Goal: Transaction & Acquisition: Purchase product/service

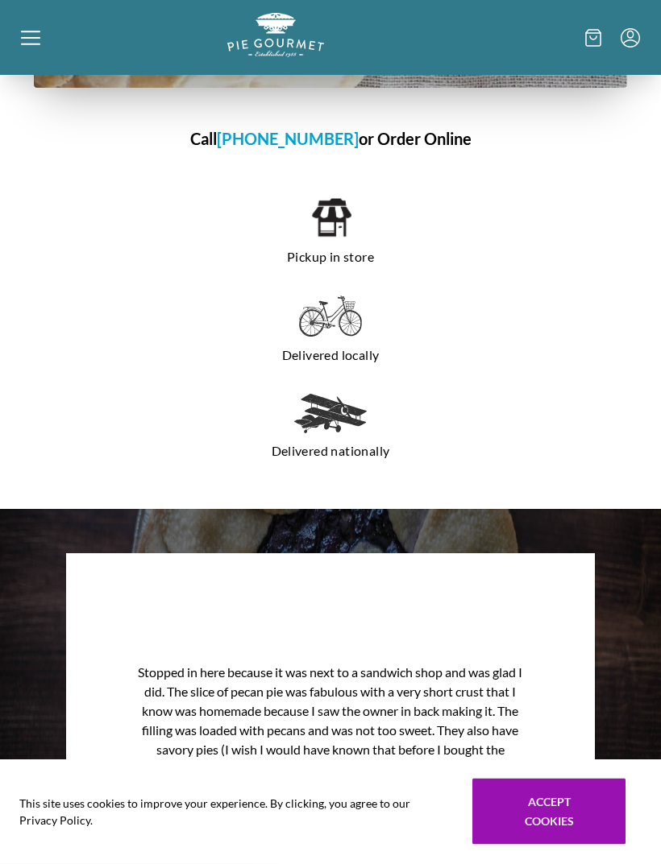
scroll to position [1328, 0]
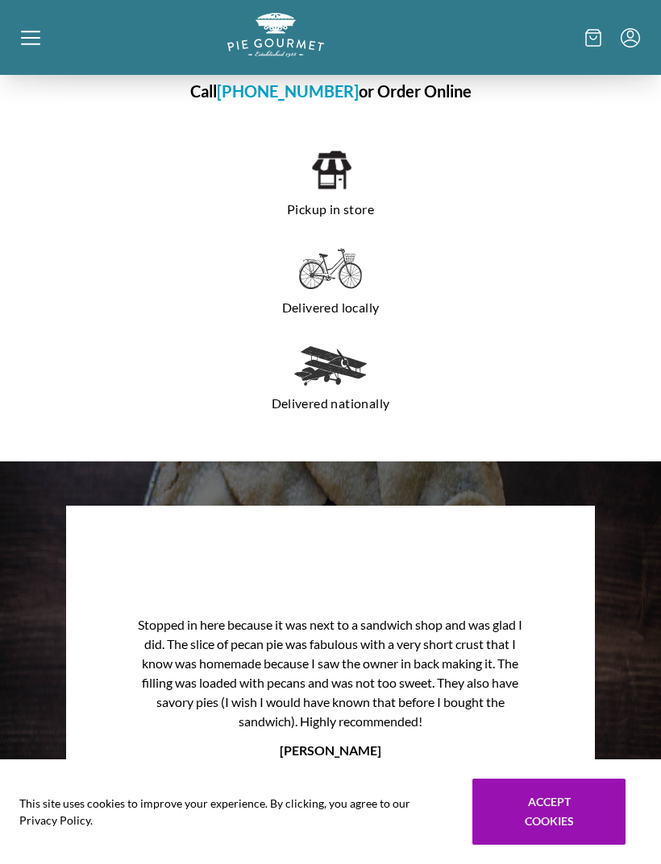
click at [334, 283] on img at bounding box center [330, 269] width 63 height 42
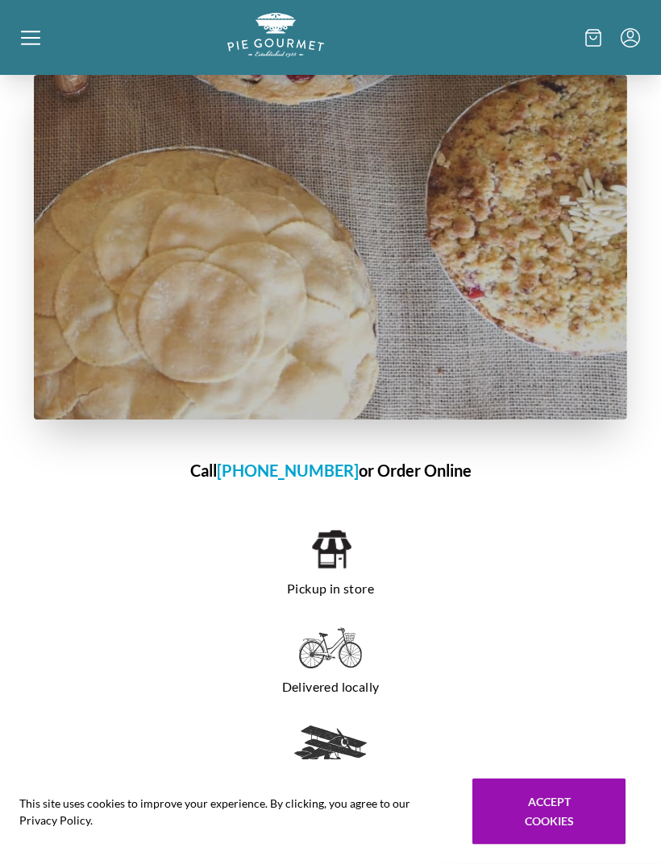
scroll to position [948, 0]
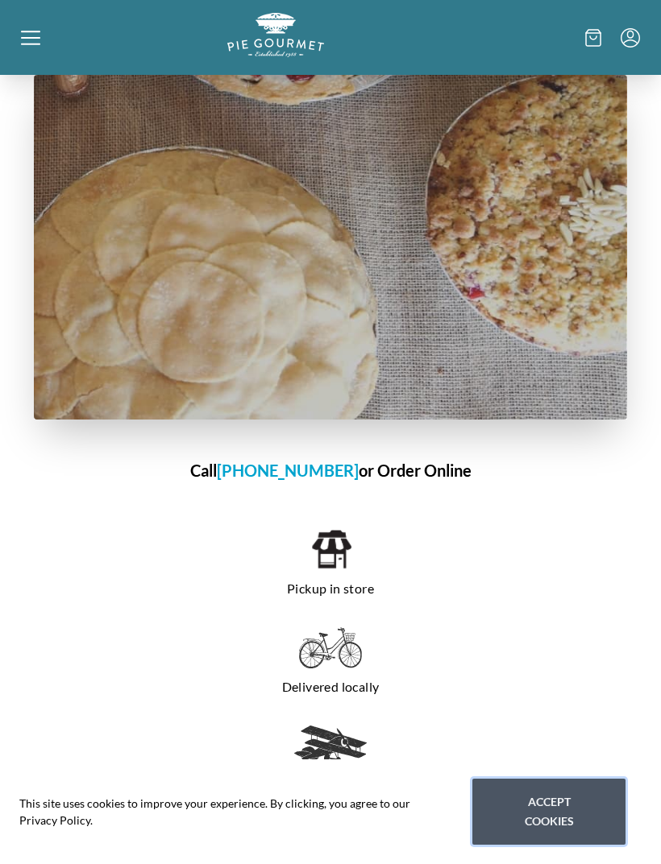
click at [574, 845] on button "Accept cookies" at bounding box center [548, 812] width 153 height 66
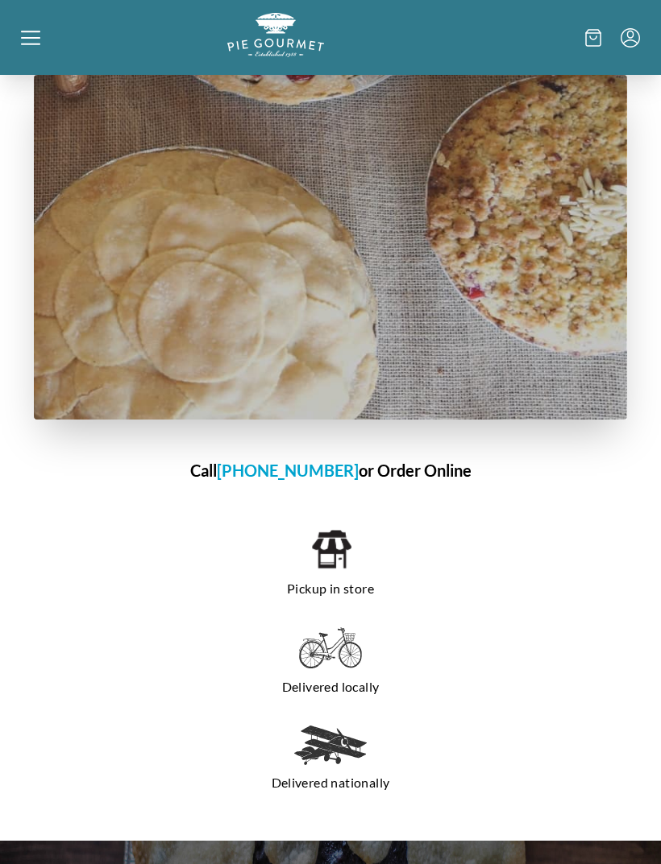
click at [353, 655] on img at bounding box center [330, 649] width 63 height 42
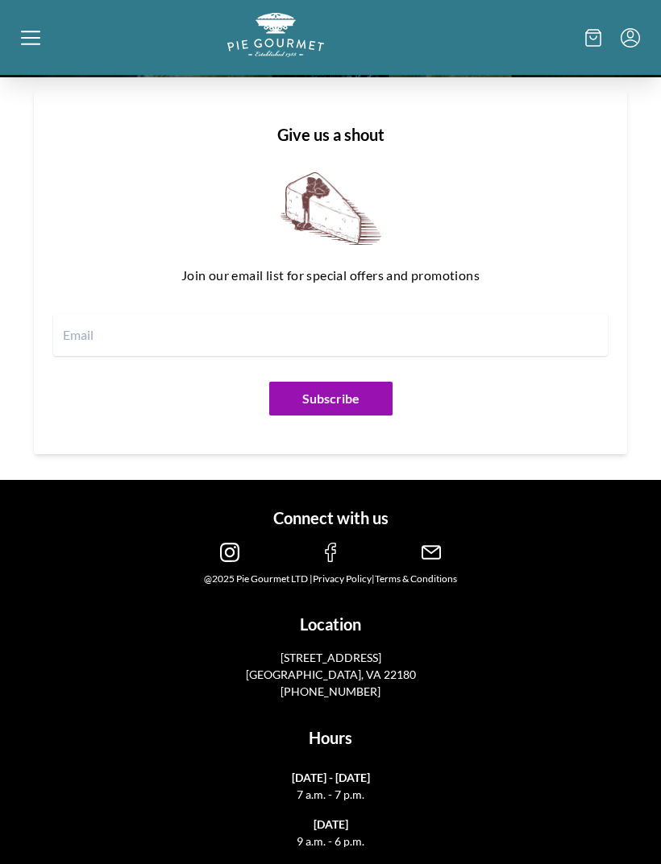
scroll to position [2155, 0]
click at [35, 25] on div at bounding box center [124, 37] width 206 height 49
click at [28, 44] on div "Home Shop" at bounding box center [330, 432] width 661 height 864
click at [23, 42] on icon at bounding box center [30, 37] width 19 height 19
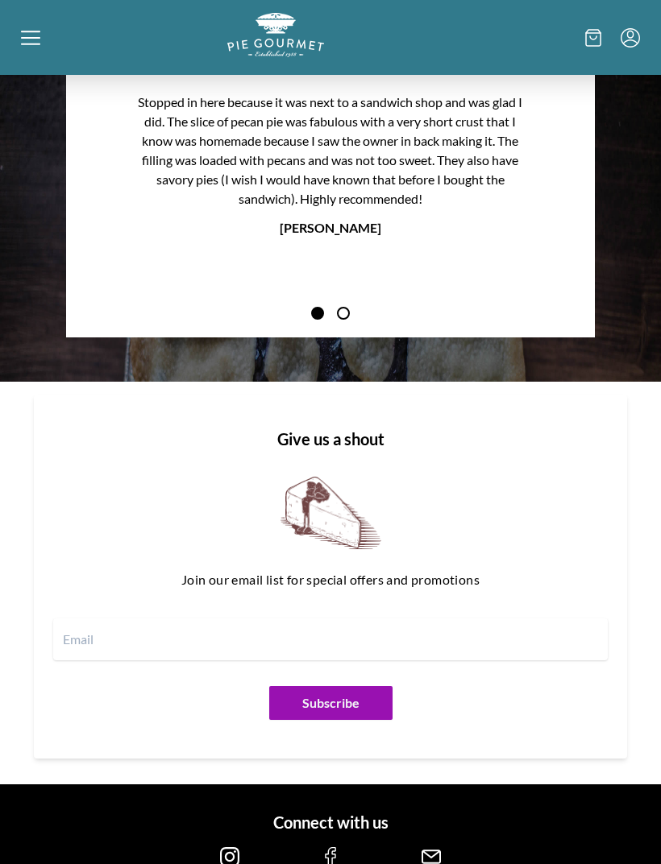
scroll to position [1729, 0]
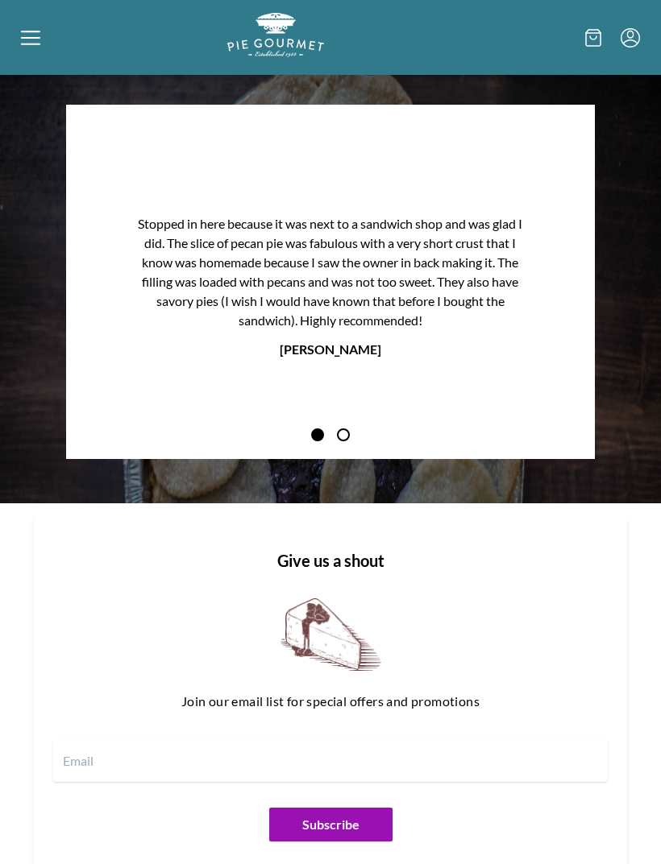
click at [36, 37] on div "Home Shop" at bounding box center [330, 432] width 661 height 864
click at [28, 44] on icon at bounding box center [30, 44] width 19 height 2
click at [45, 48] on div "Home Shop" at bounding box center [330, 432] width 661 height 864
click at [35, 47] on icon at bounding box center [30, 37] width 19 height 19
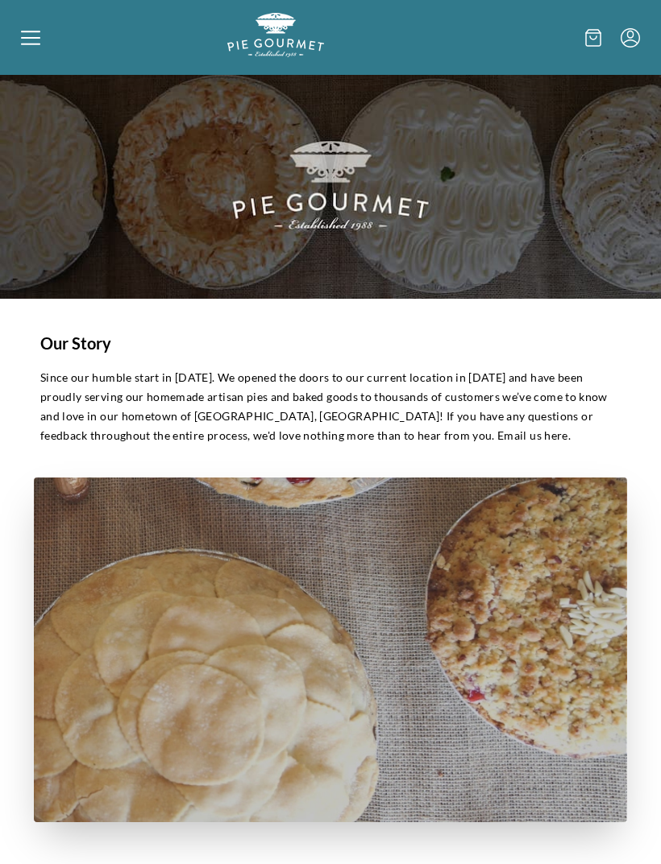
scroll to position [0, 0]
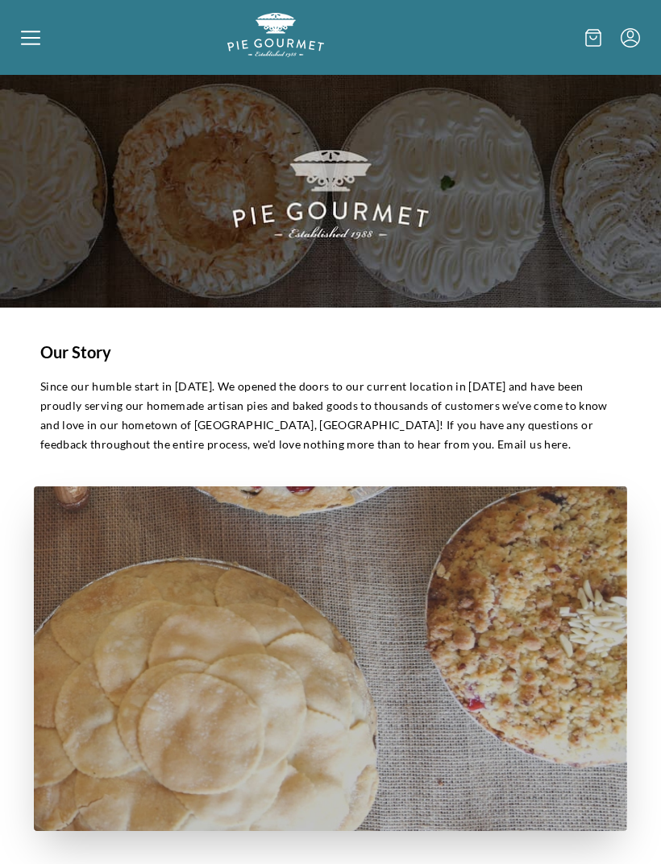
click at [626, 42] on div "Home Shop" at bounding box center [330, 432] width 661 height 864
click at [636, 35] on icon "Menu" at bounding box center [629, 37] width 19 height 19
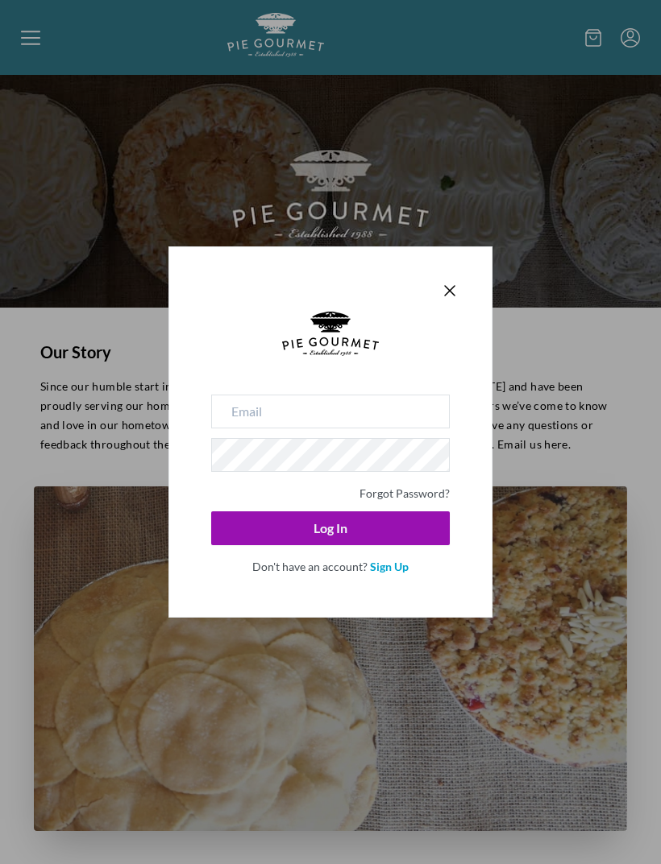
click at [450, 287] on icon "Close panel" at bounding box center [449, 290] width 19 height 19
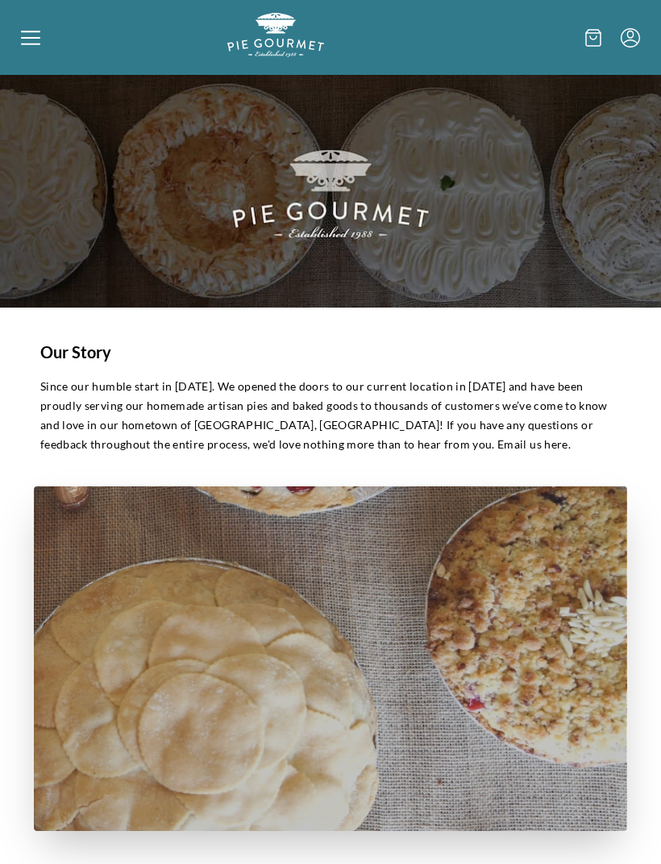
click at [591, 37] on icon at bounding box center [593, 38] width 16 height 18
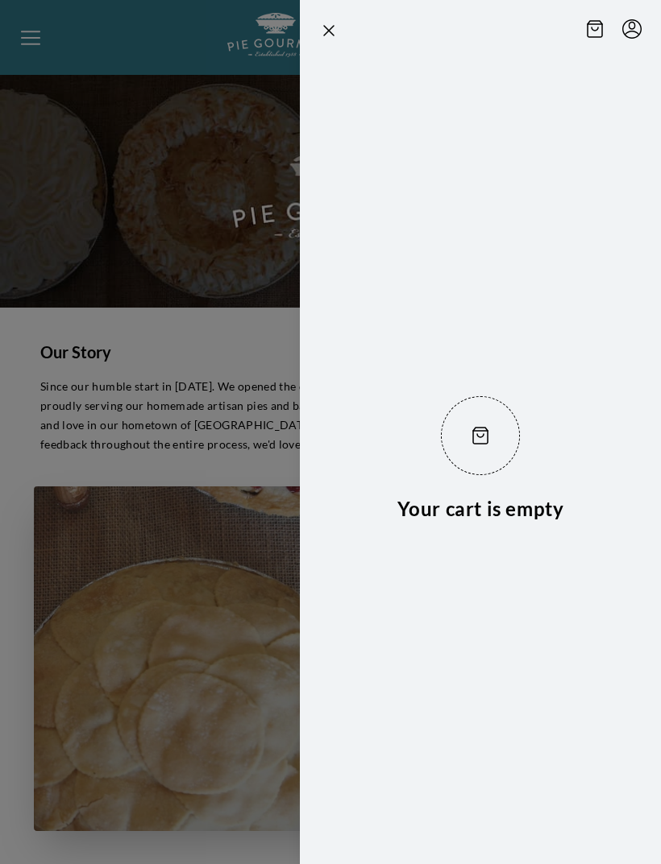
click at [201, 276] on div at bounding box center [330, 432] width 661 height 864
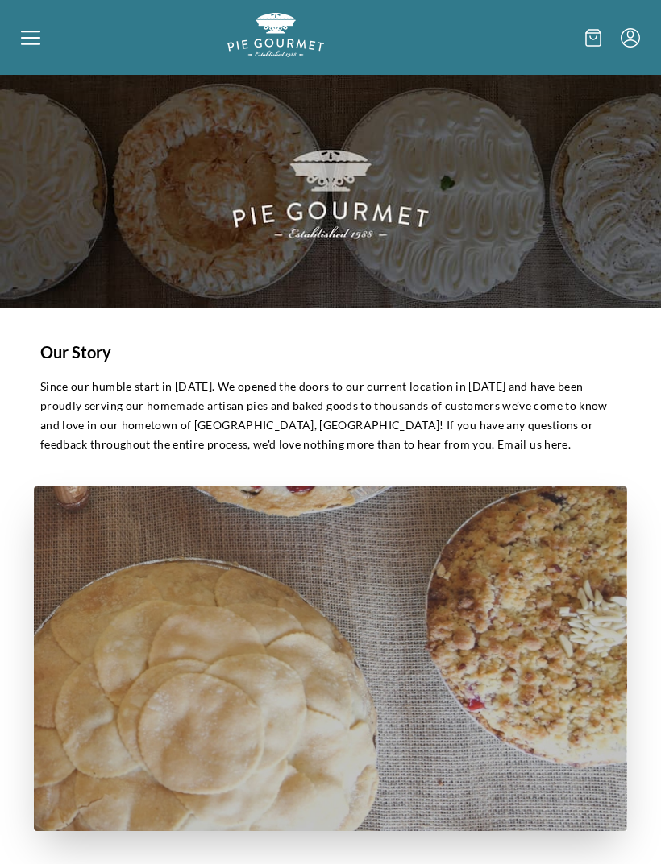
click at [31, 45] on icon at bounding box center [30, 37] width 19 height 19
click at [34, 41] on div "Home Shop" at bounding box center [330, 432] width 661 height 864
click at [37, 36] on icon at bounding box center [30, 37] width 19 height 19
click at [44, 55] on div "Home Shop" at bounding box center [330, 432] width 661 height 864
click at [37, 42] on icon at bounding box center [30, 37] width 19 height 19
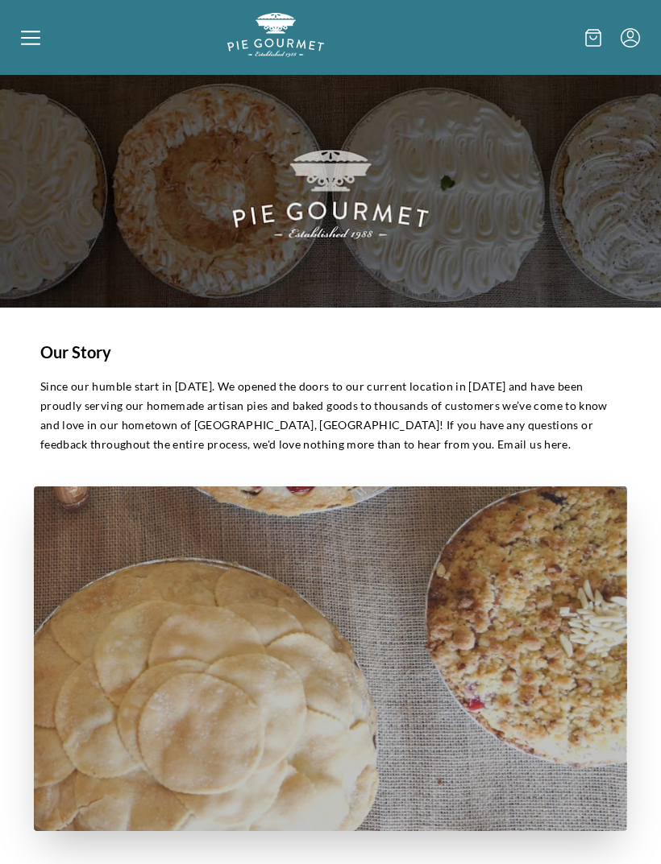
click at [25, 43] on div "Home Shop" at bounding box center [330, 432] width 661 height 864
click at [283, 35] on img "Logo" at bounding box center [275, 35] width 97 height 44
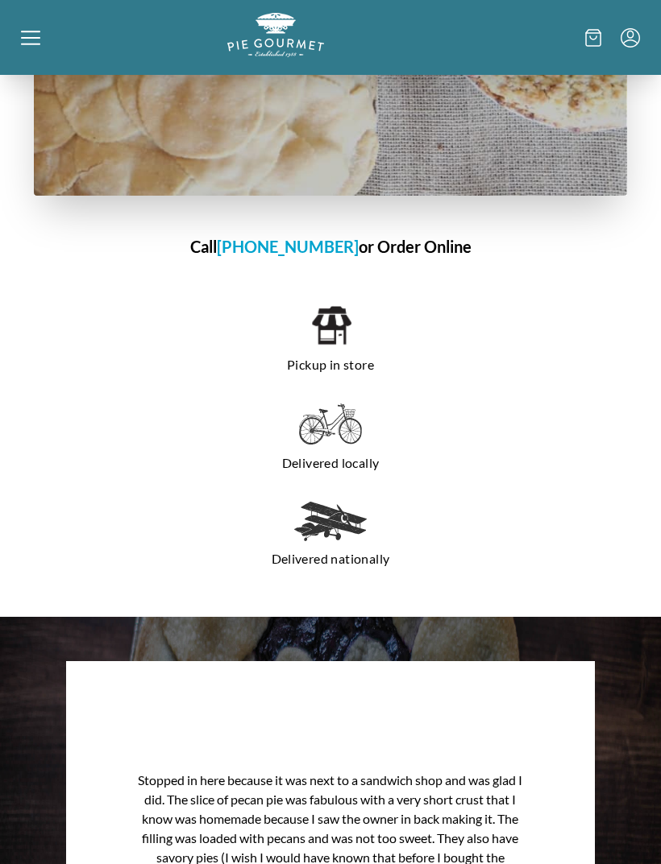
scroll to position [1188, 0]
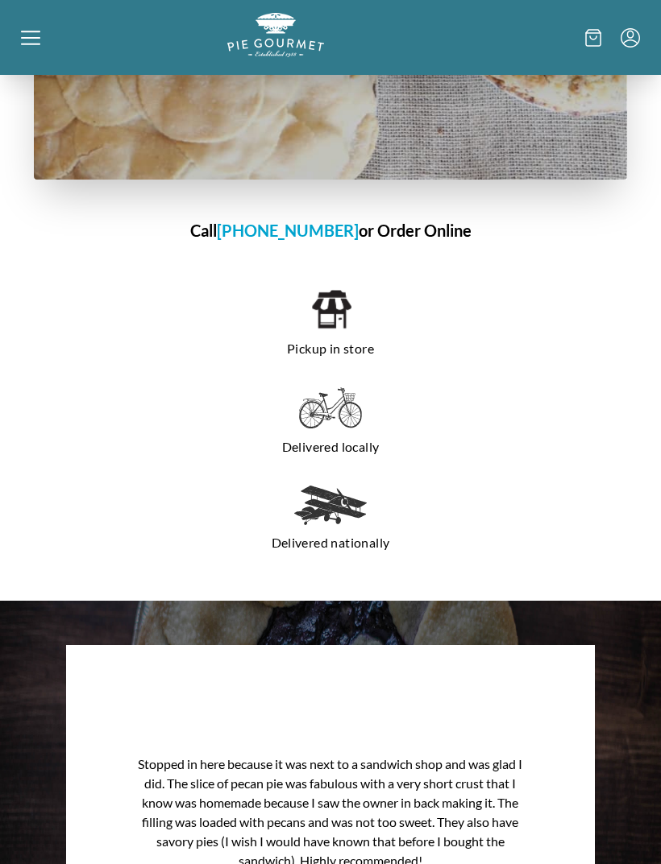
click at [425, 226] on h1 "Call 703-281-7437 or Order Online" at bounding box center [330, 230] width 593 height 24
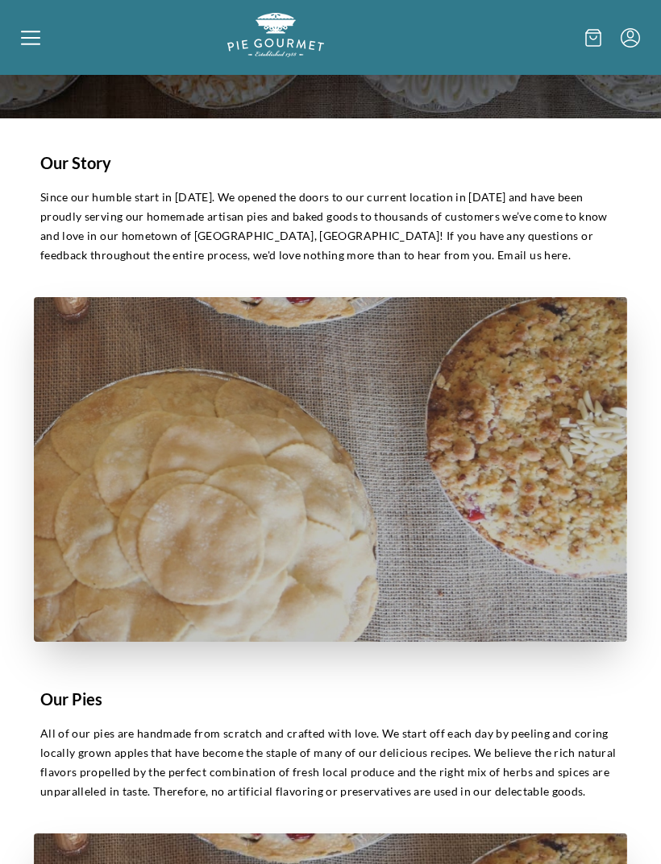
scroll to position [0, 0]
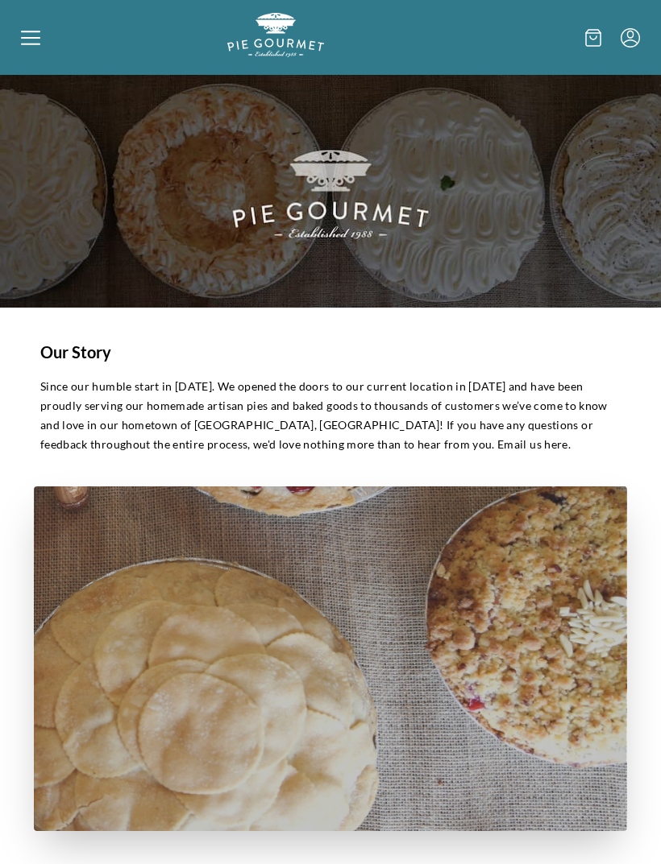
click at [35, 37] on icon at bounding box center [30, 37] width 19 height 2
click at [30, 40] on div "Home Shop" at bounding box center [330, 432] width 661 height 864
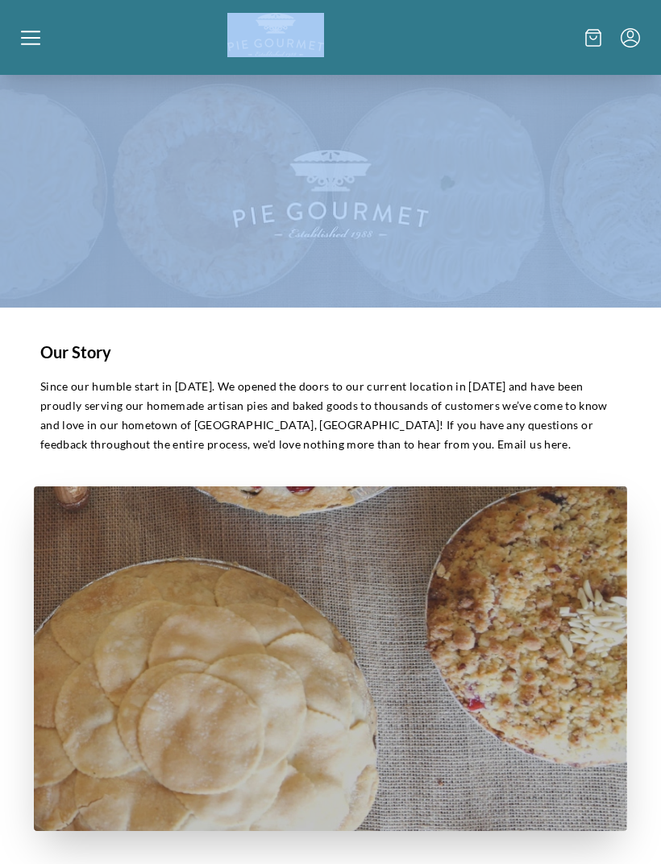
click at [38, 39] on icon at bounding box center [30, 37] width 19 height 19
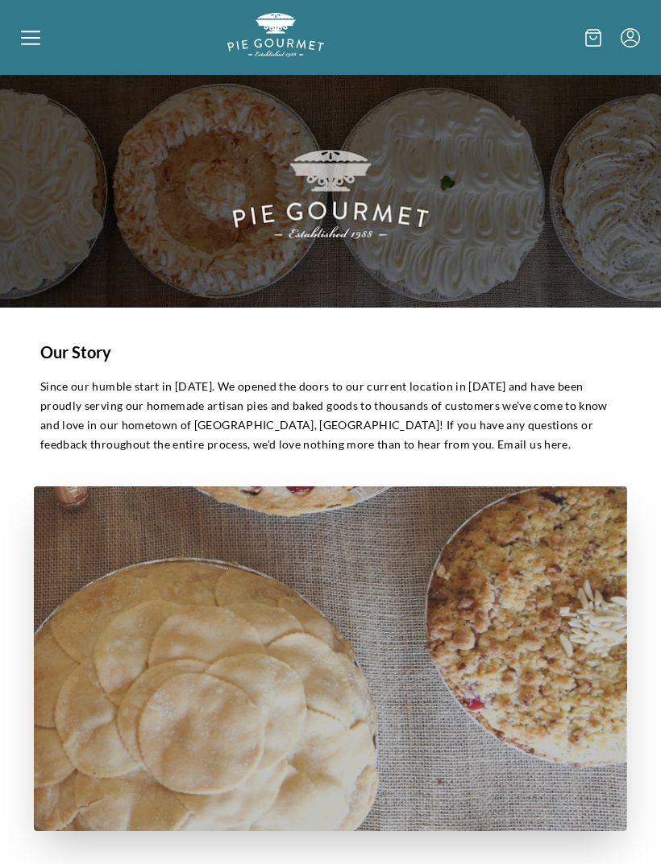
click at [31, 44] on div "Home Shop" at bounding box center [330, 432] width 661 height 864
click at [24, 44] on icon at bounding box center [30, 44] width 19 height 2
click at [55, 53] on div "Home Shop" at bounding box center [330, 432] width 661 height 864
click at [39, 42] on icon at bounding box center [30, 37] width 19 height 19
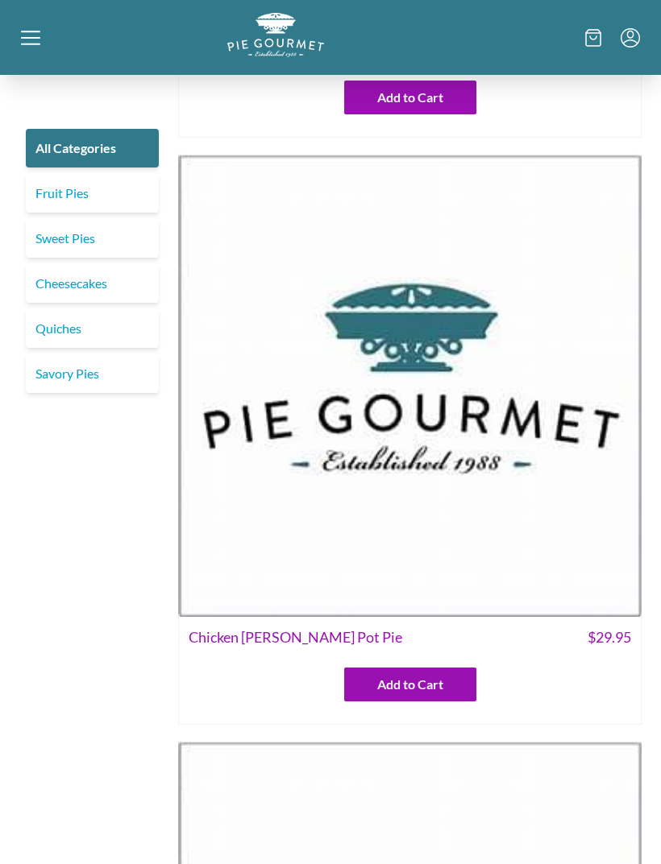
scroll to position [520, 0]
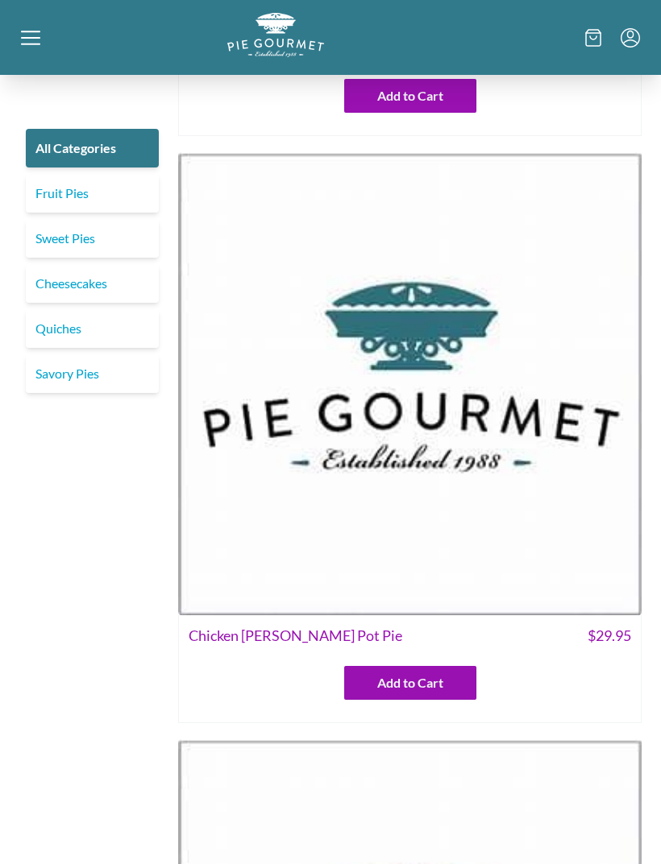
click at [229, 642] on span "Chicken [PERSON_NAME] Pot Pie" at bounding box center [295, 636] width 213 height 22
click at [266, 638] on span "Chicken [PERSON_NAME] Pot Pie" at bounding box center [295, 636] width 213 height 22
click at [262, 637] on span "Chicken [PERSON_NAME] Pot Pie" at bounding box center [295, 636] width 213 height 22
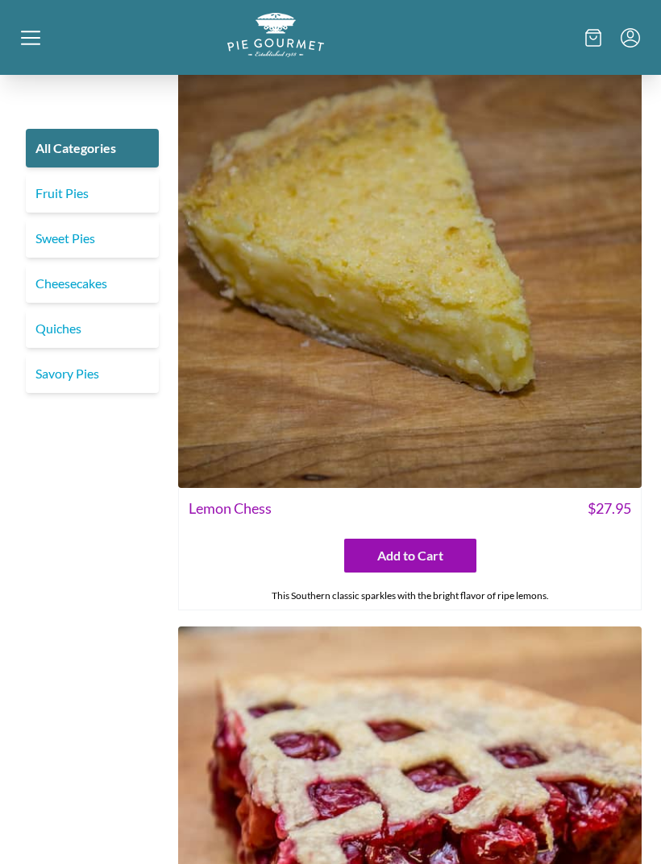
scroll to position [17568, 0]
